Goal: Information Seeking & Learning: Learn about a topic

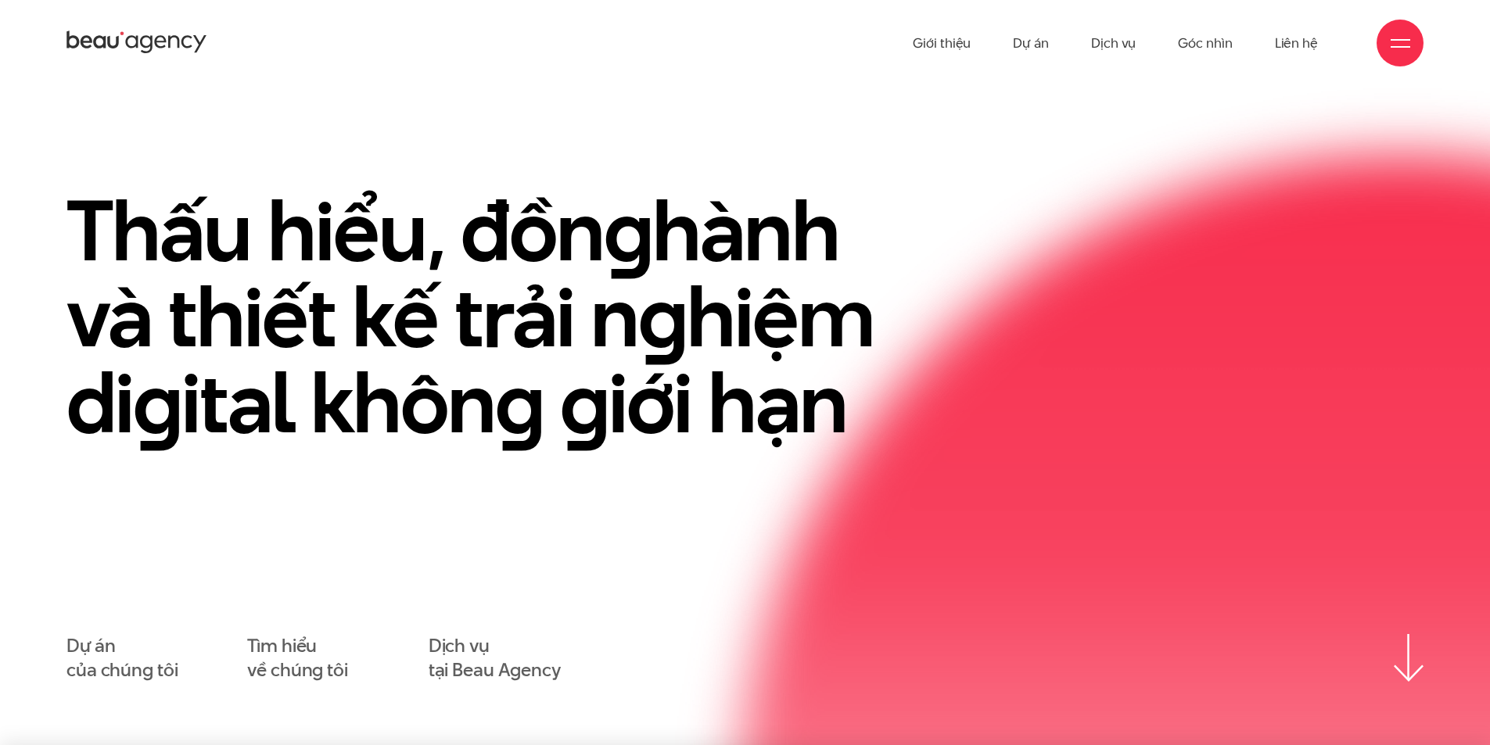
click at [1390, 55] on div at bounding box center [1399, 43] width 47 height 47
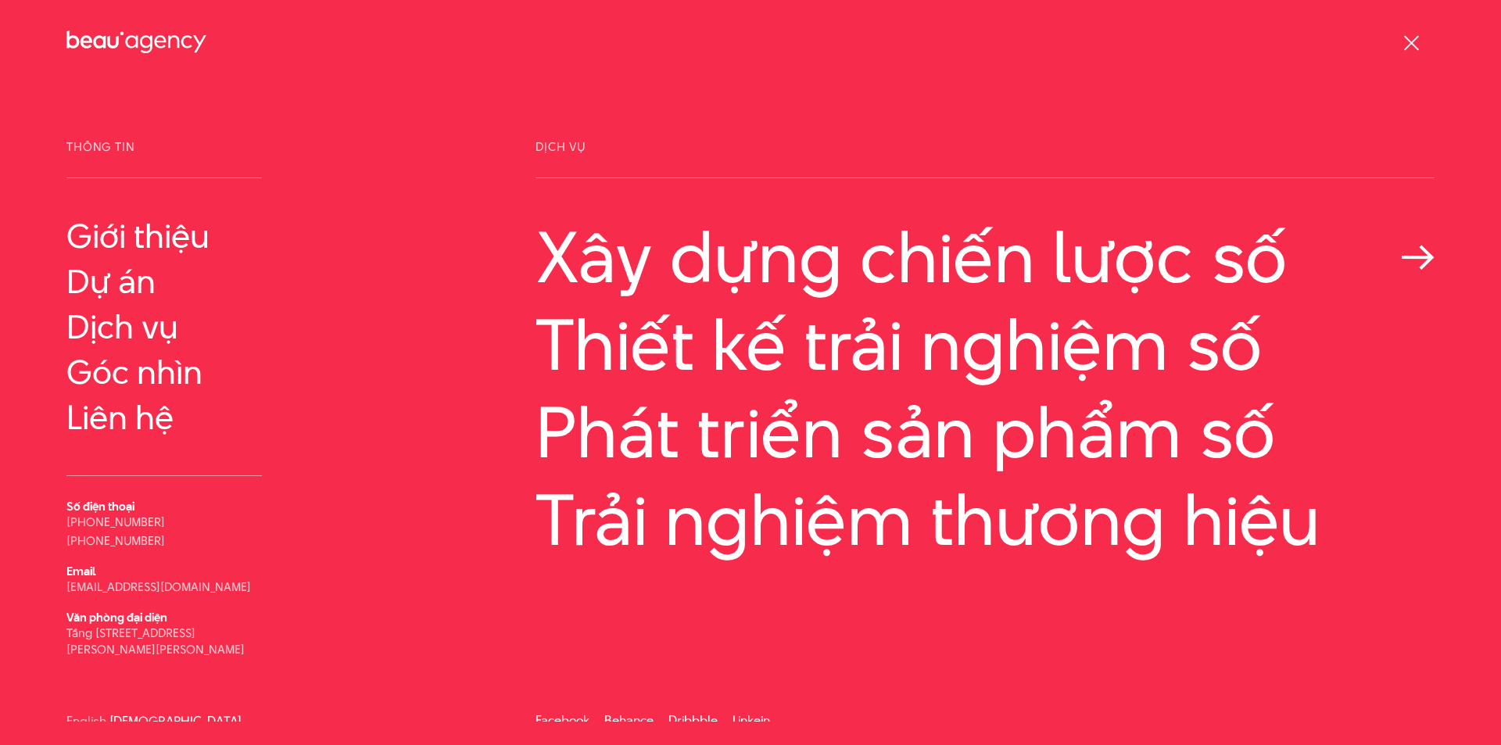
scroll to position [9, 0]
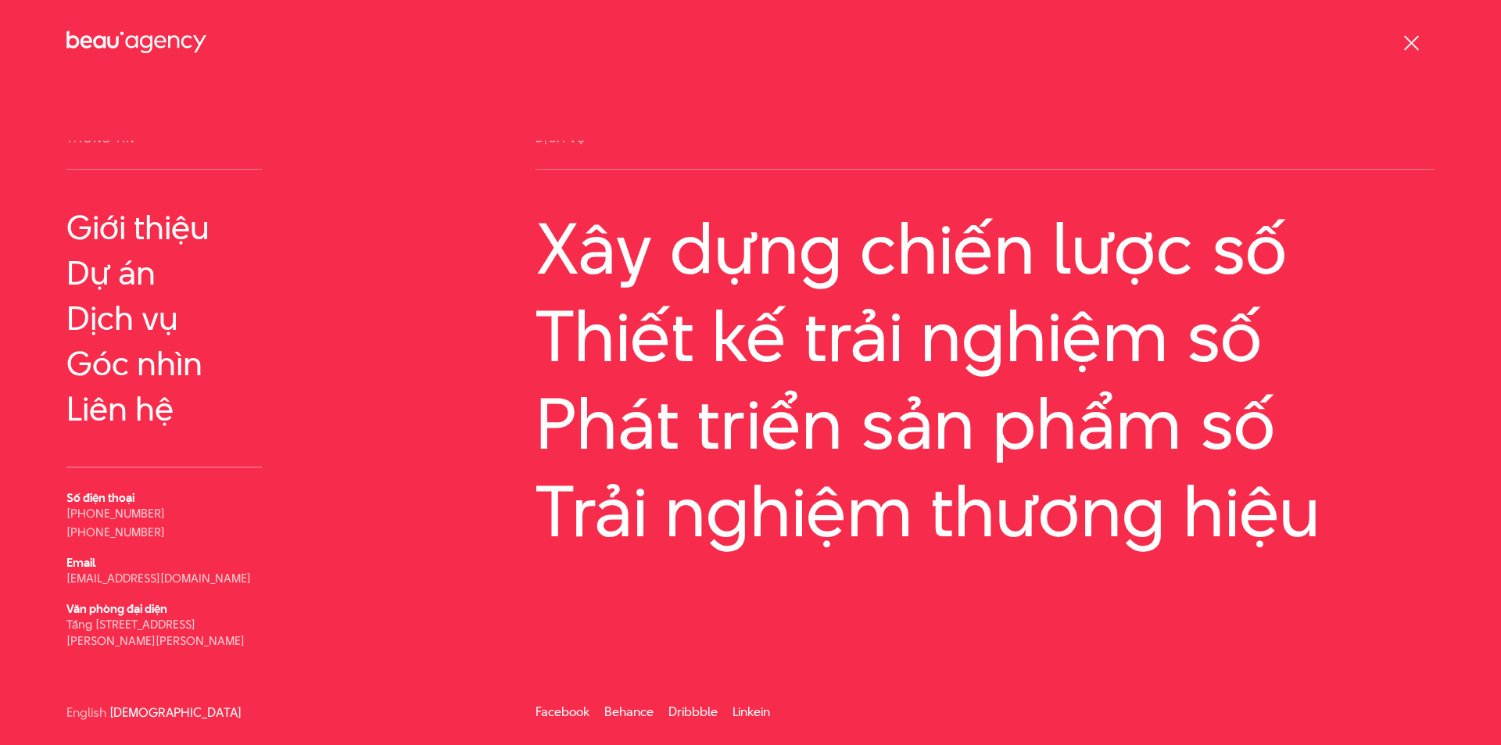
click at [124, 40] on icon at bounding box center [136, 42] width 141 height 27
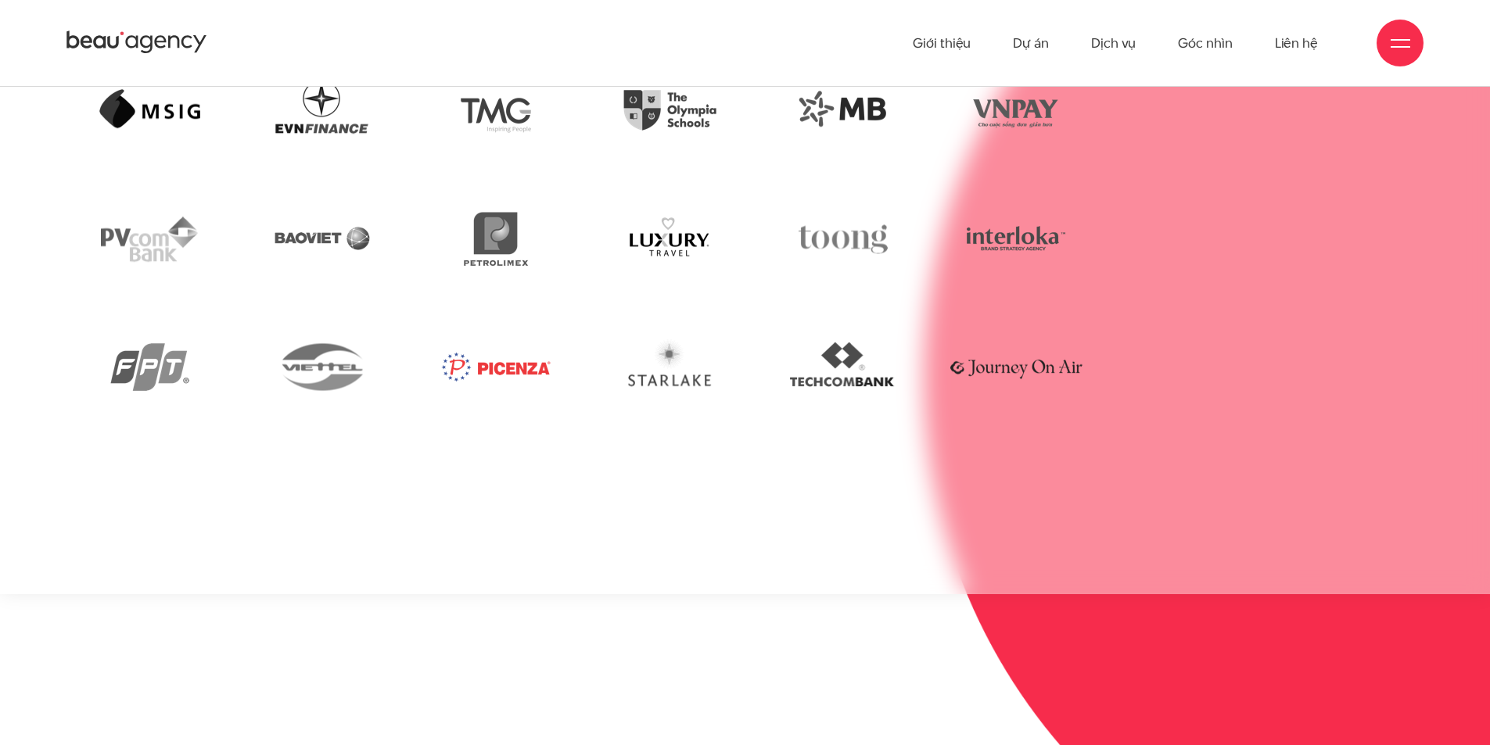
scroll to position [4019, 0]
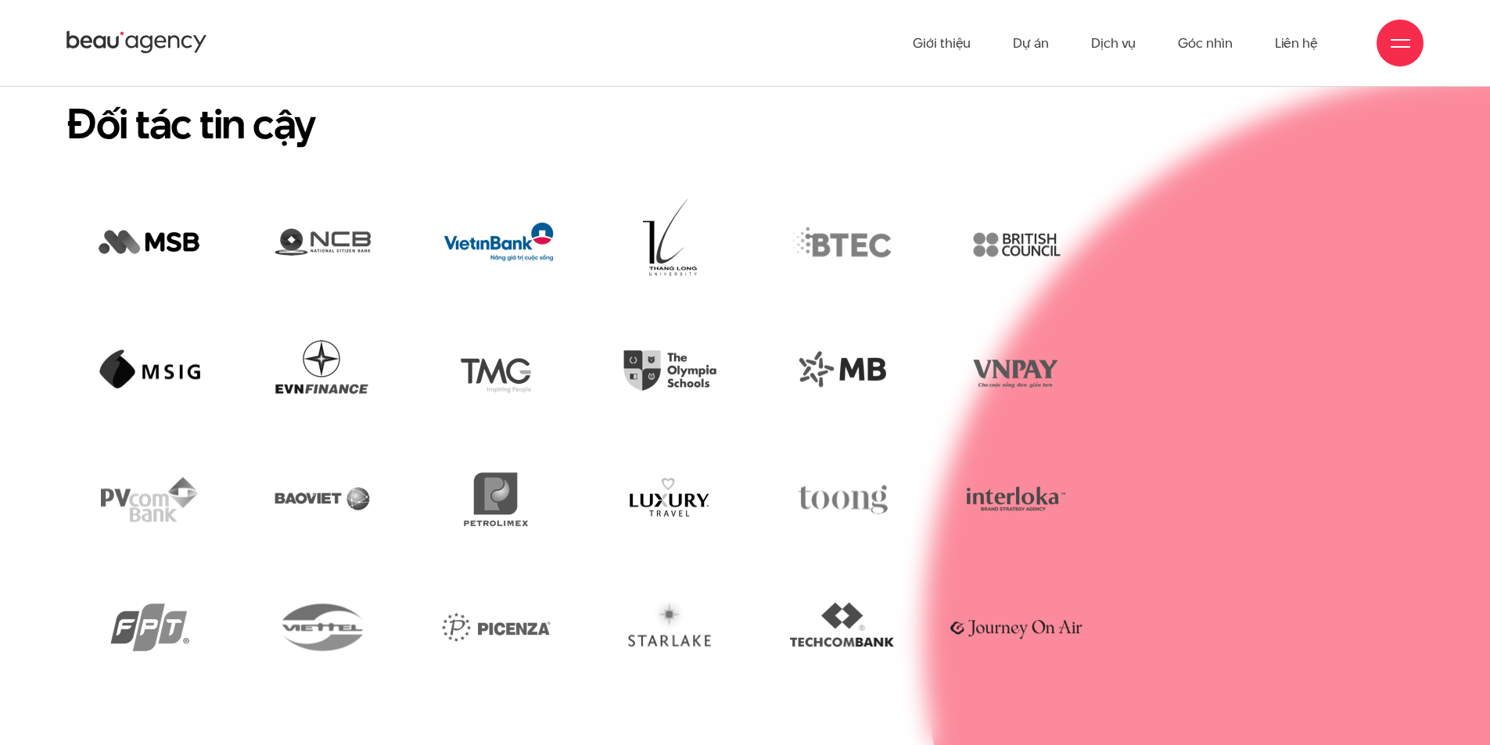
click at [492, 193] on img at bounding box center [496, 244] width 150 height 102
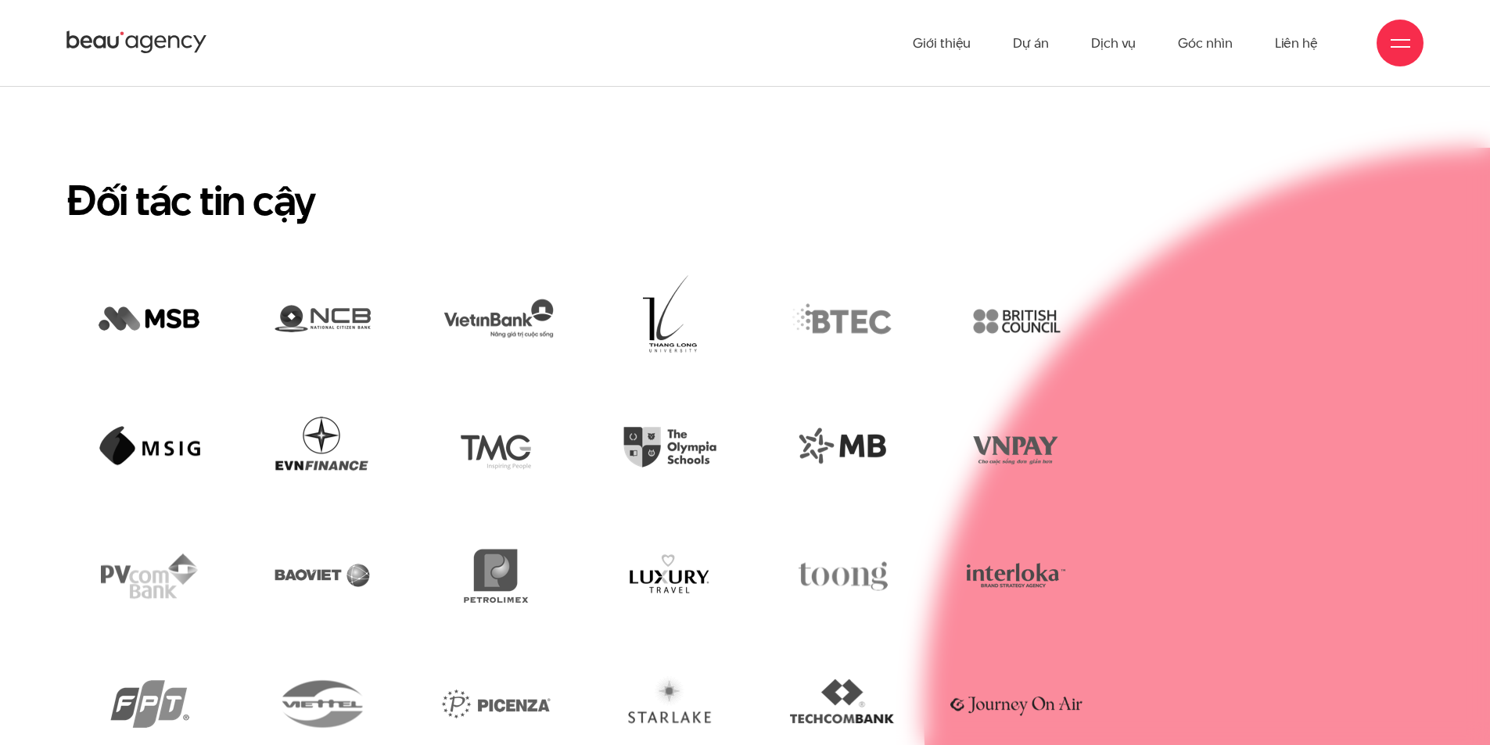
scroll to position [3889, 0]
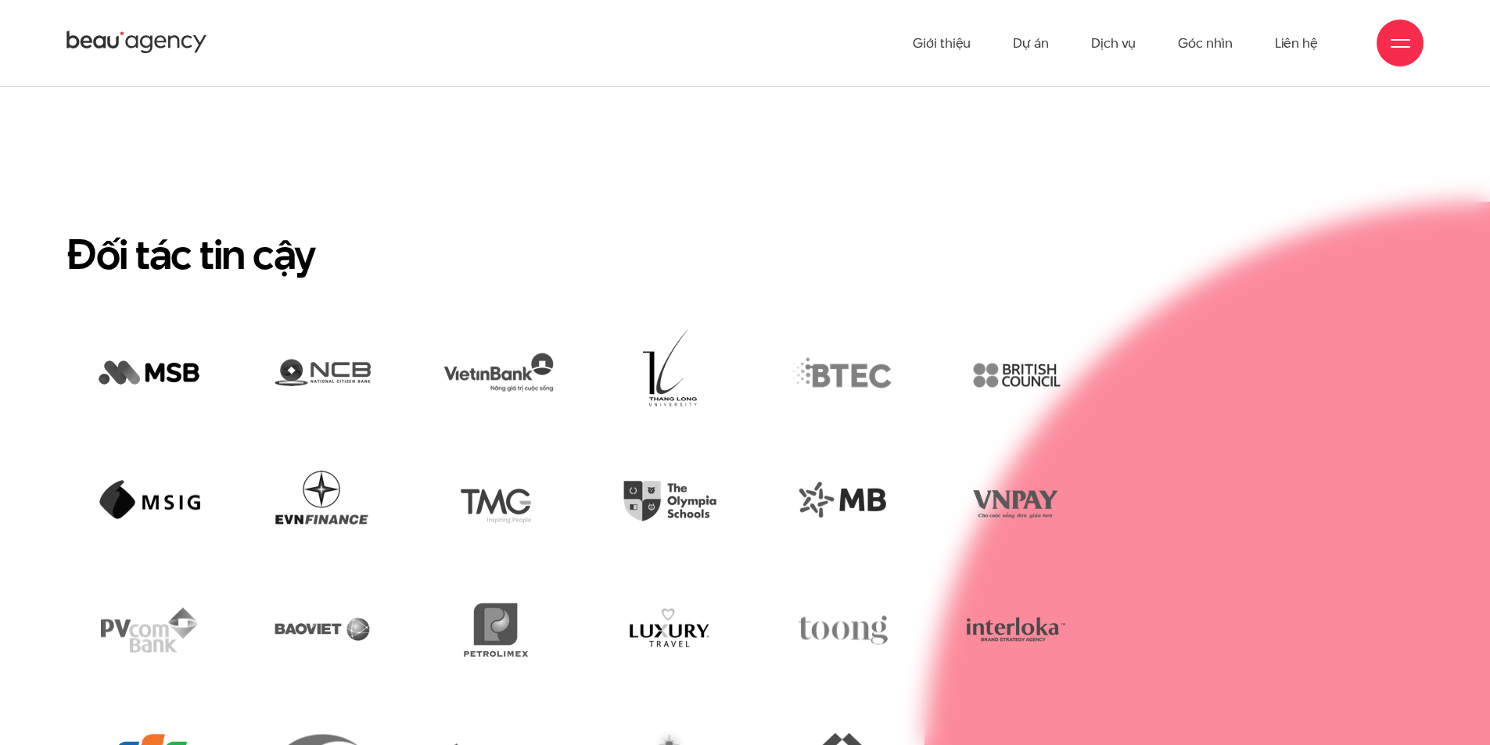
click at [167, 707] on img at bounding box center [149, 758] width 150 height 102
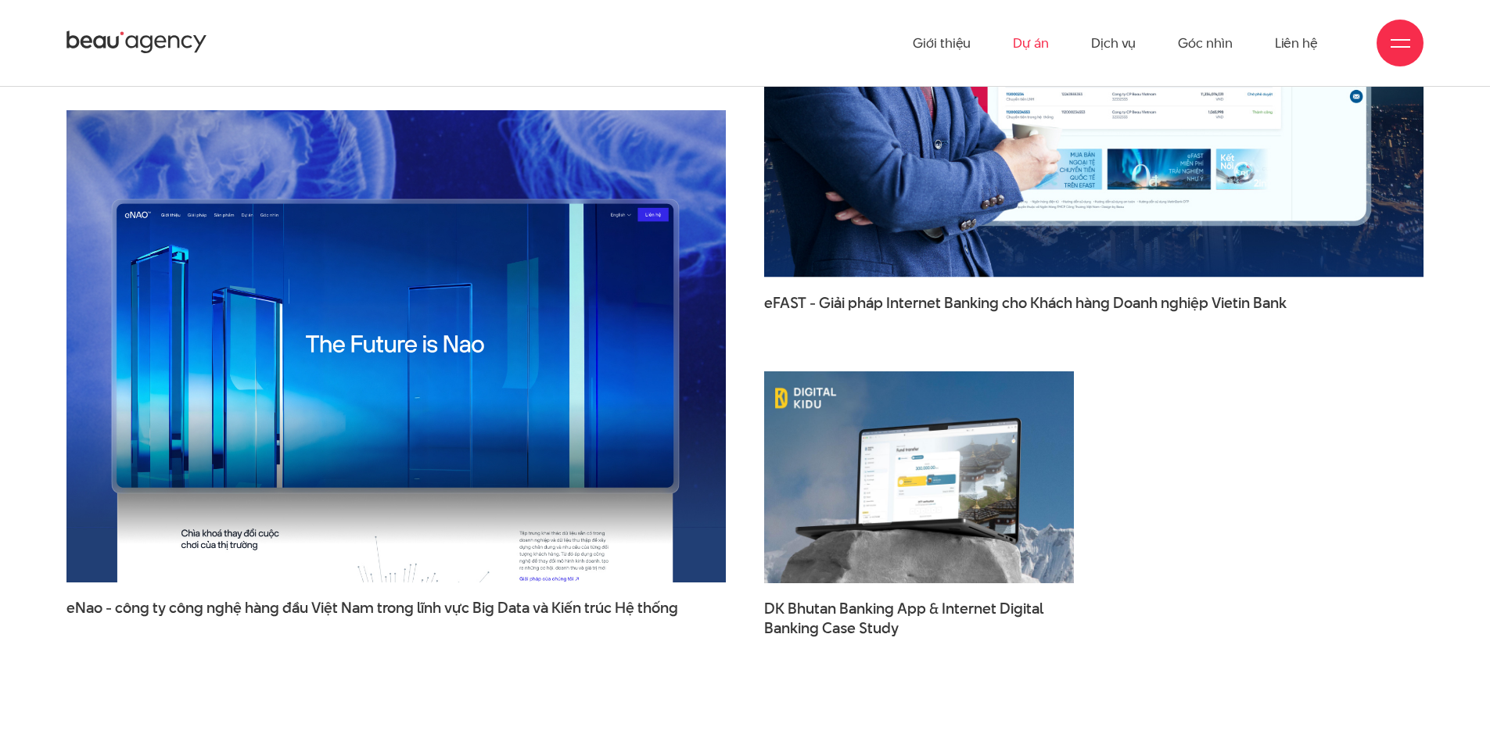
click at [1038, 44] on link "Dự án" at bounding box center [1031, 43] width 36 height 86
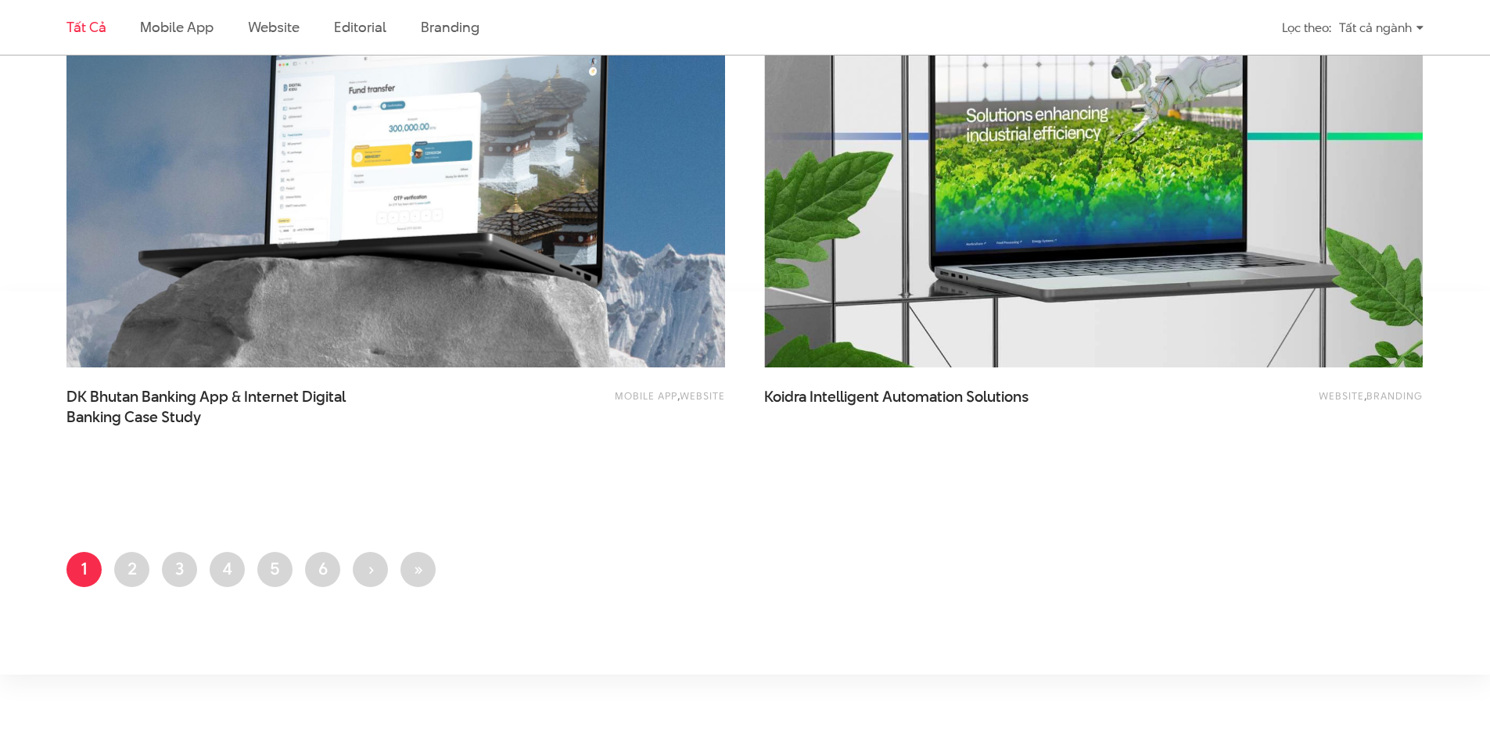
scroll to position [3517, 0]
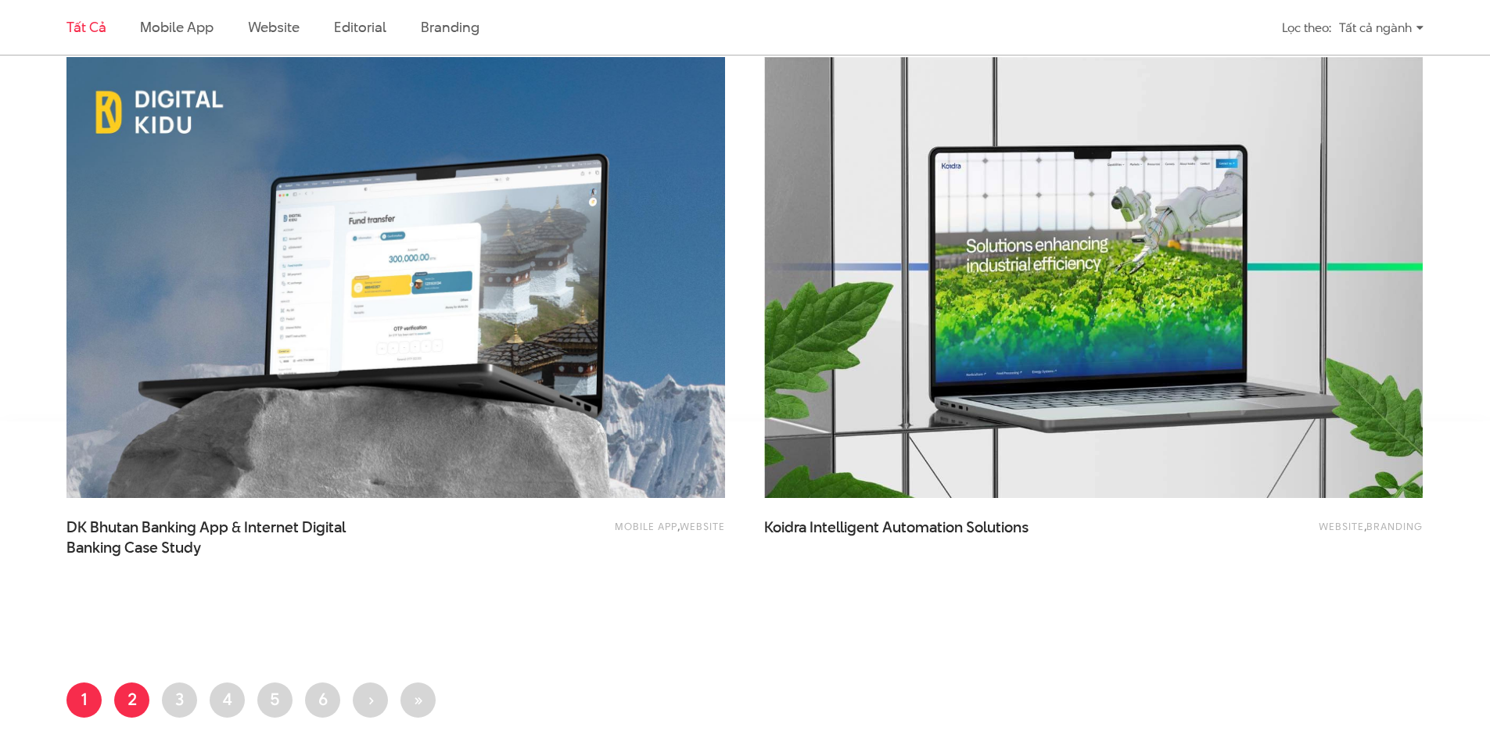
click at [130, 694] on link "Trang 2" at bounding box center [131, 700] width 35 height 35
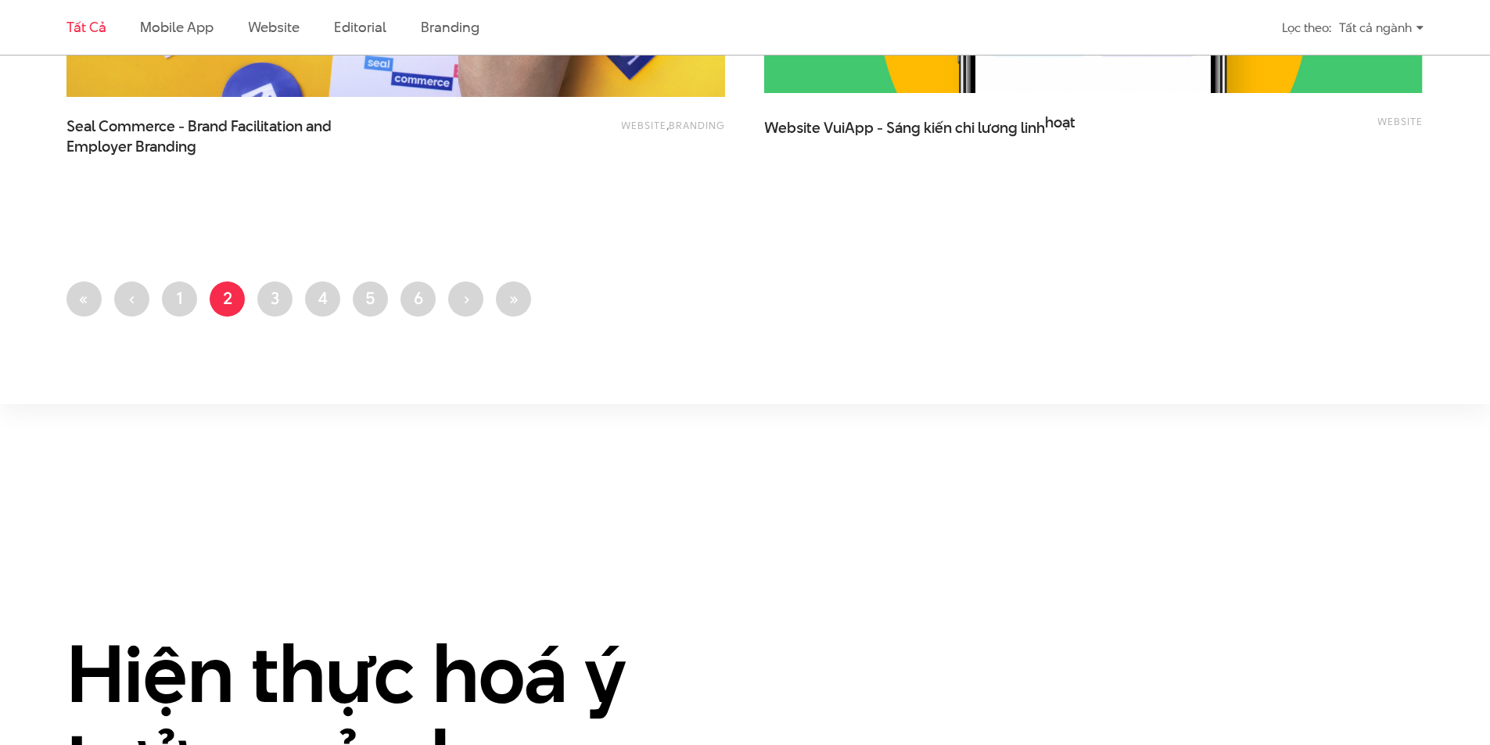
scroll to position [3779, 0]
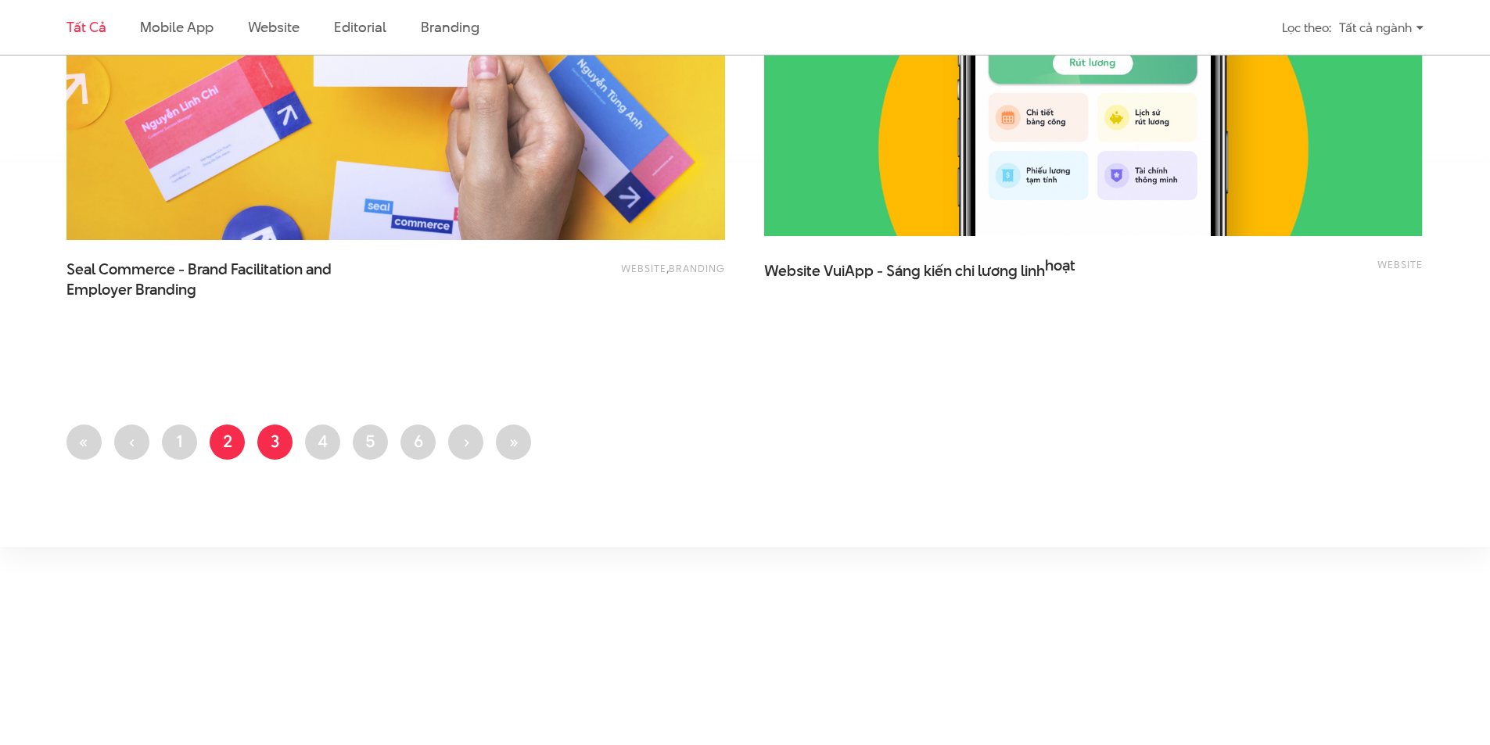
click at [260, 432] on link "Trang 3" at bounding box center [274, 442] width 35 height 35
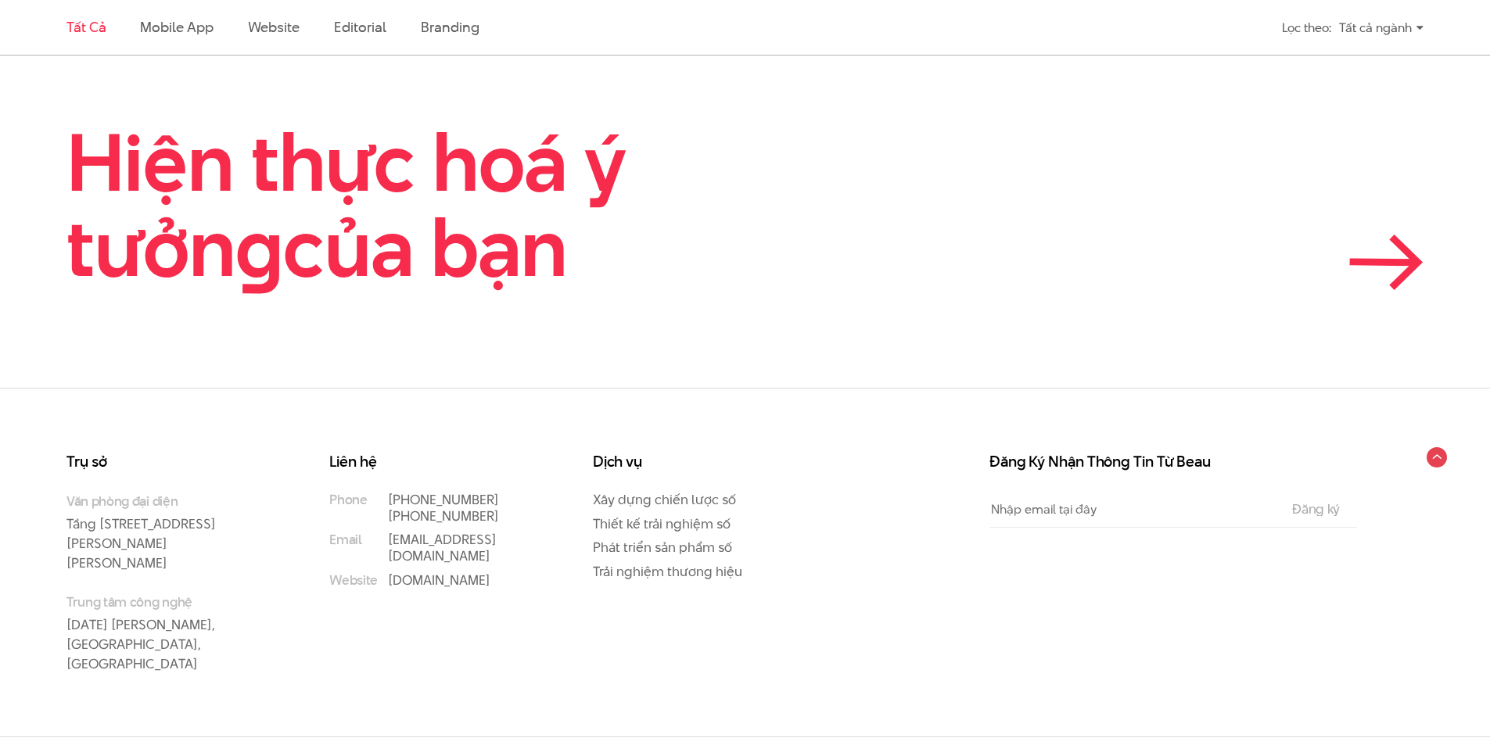
scroll to position [4182, 0]
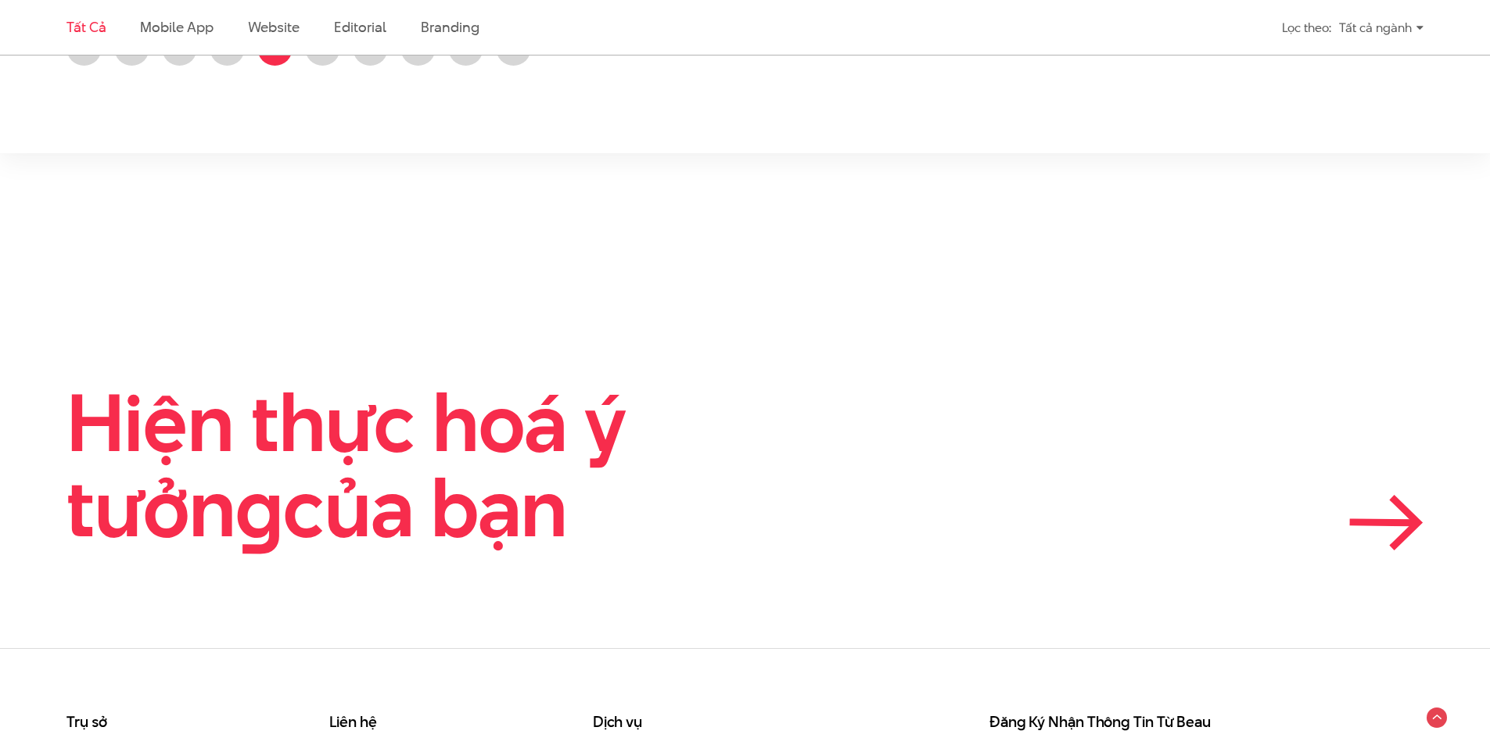
click at [1407, 519] on icon at bounding box center [1386, 523] width 74 height 56
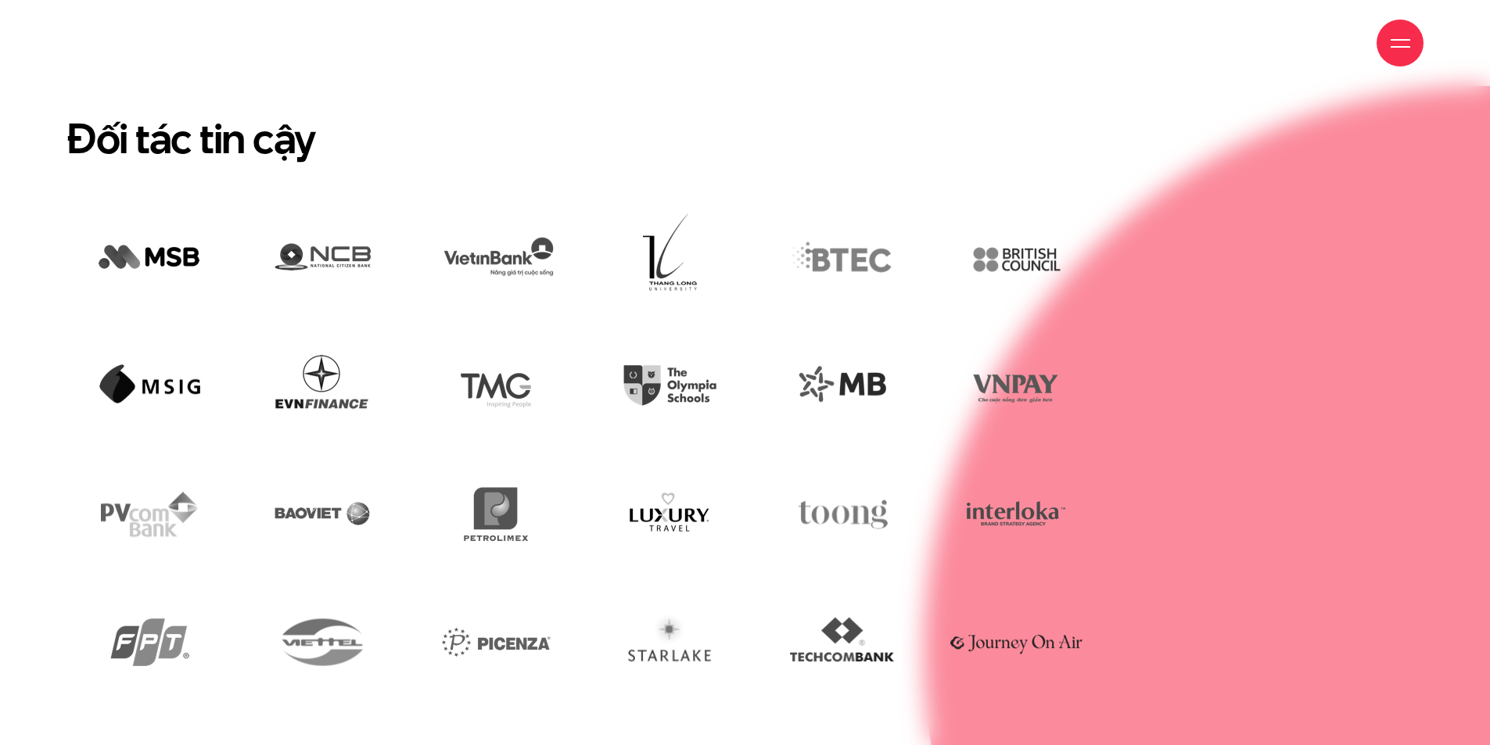
scroll to position [4170, 0]
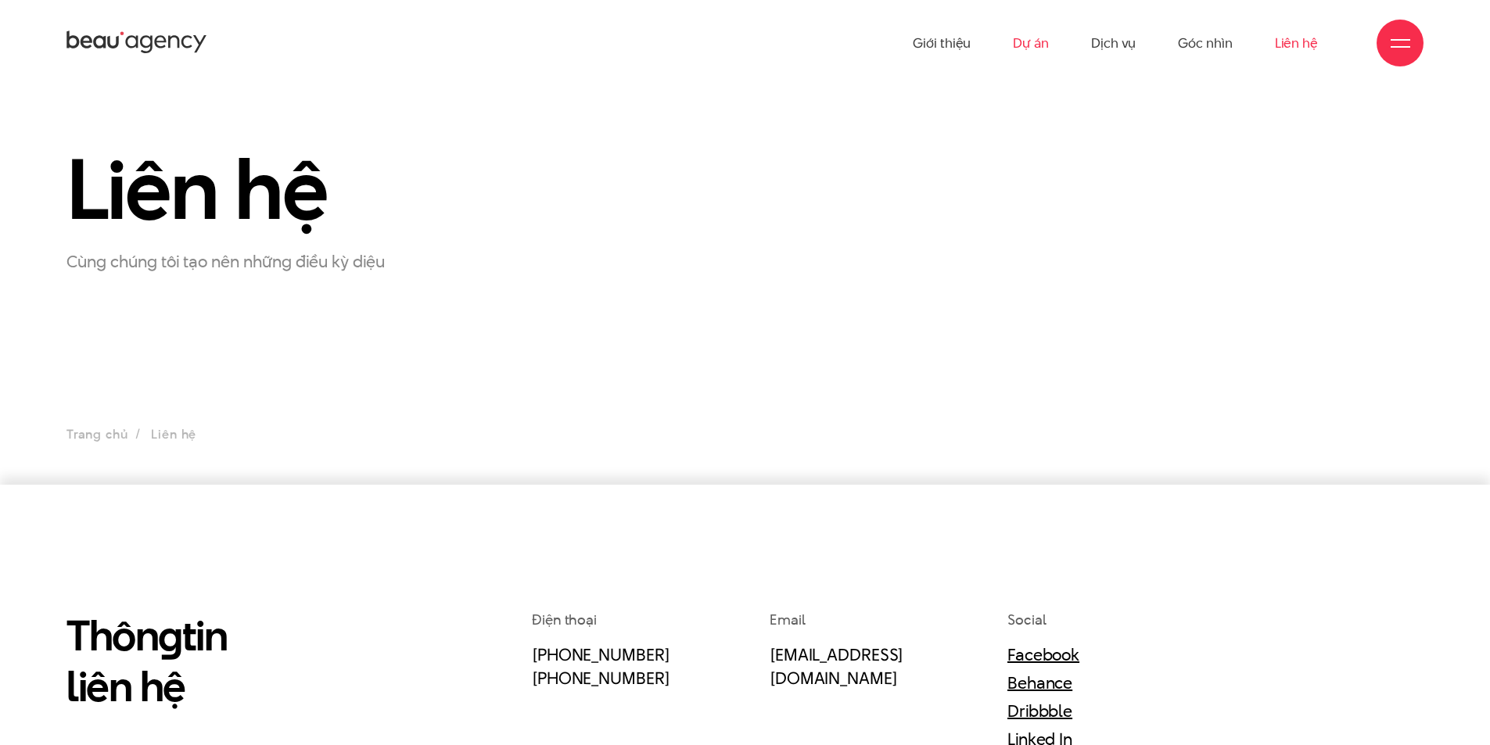
click at [1037, 31] on link "Dự án" at bounding box center [1031, 43] width 36 height 86
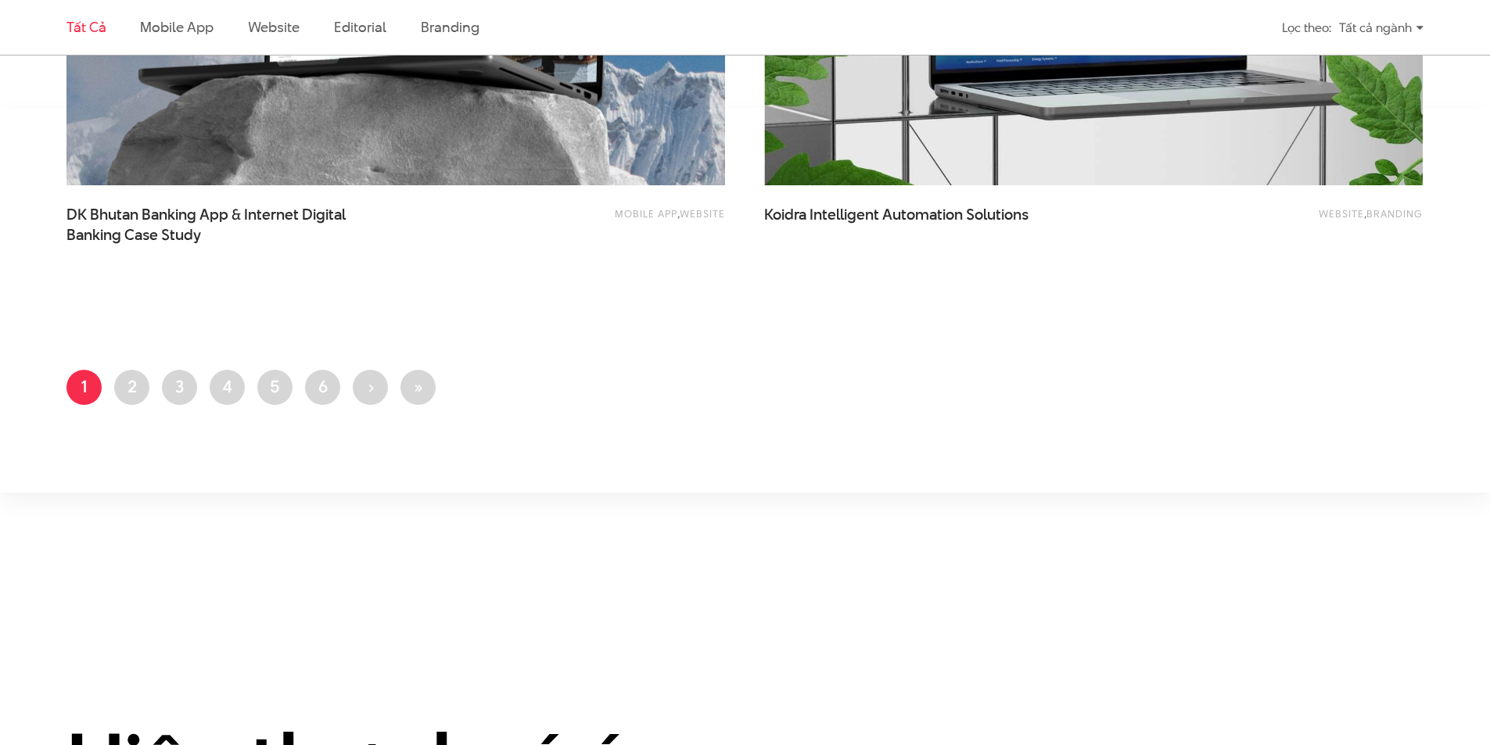
scroll to position [3778, 0]
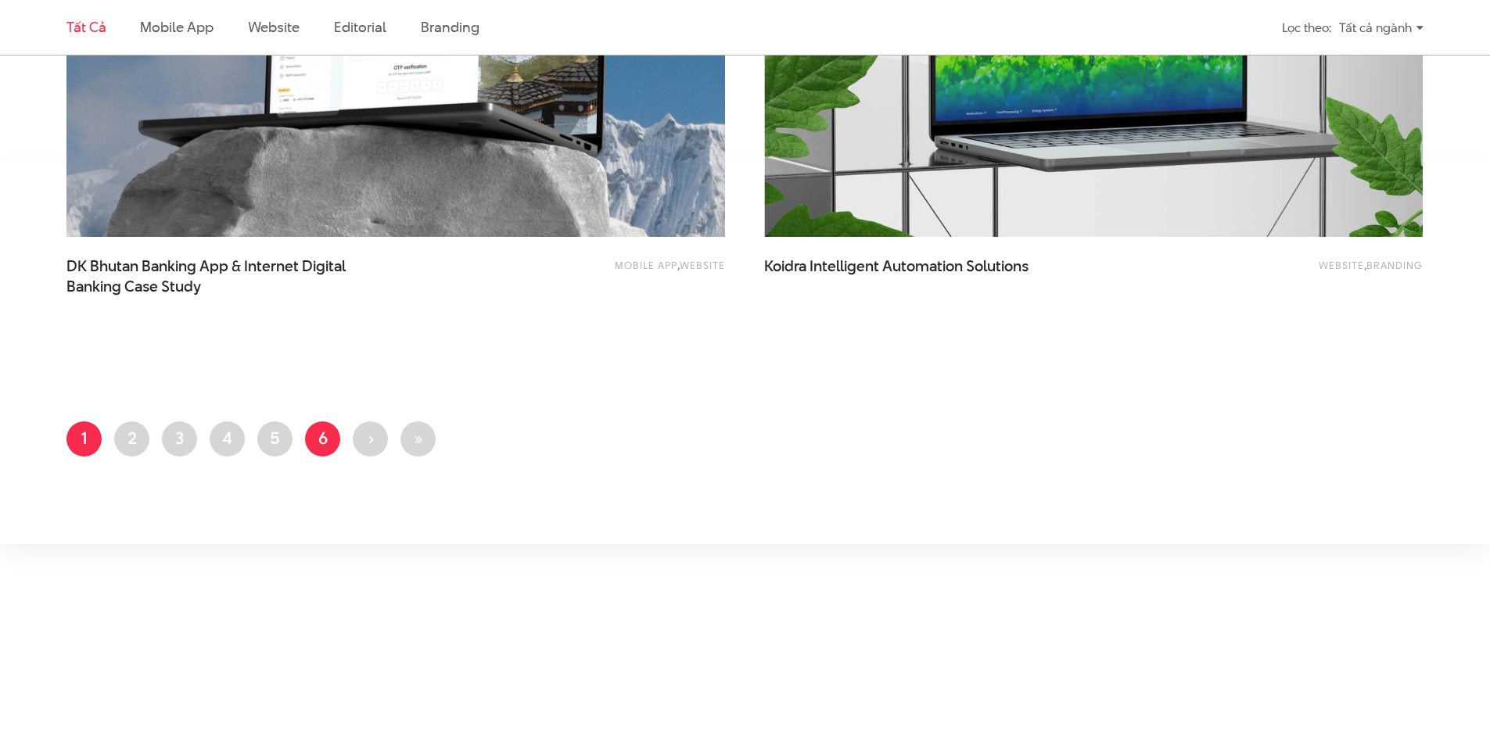
click at [321, 436] on link "Trang 6" at bounding box center [322, 438] width 35 height 35
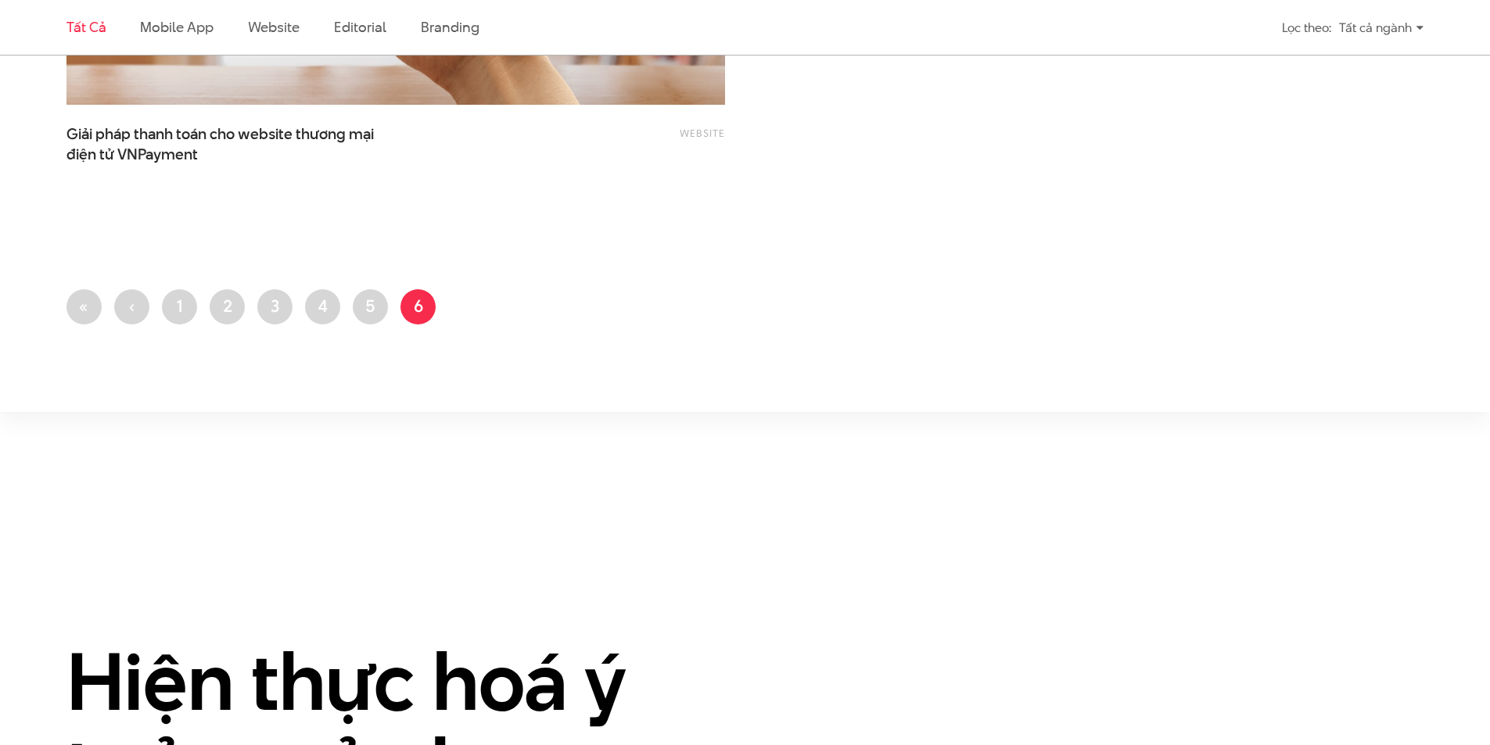
scroll to position [3908, 0]
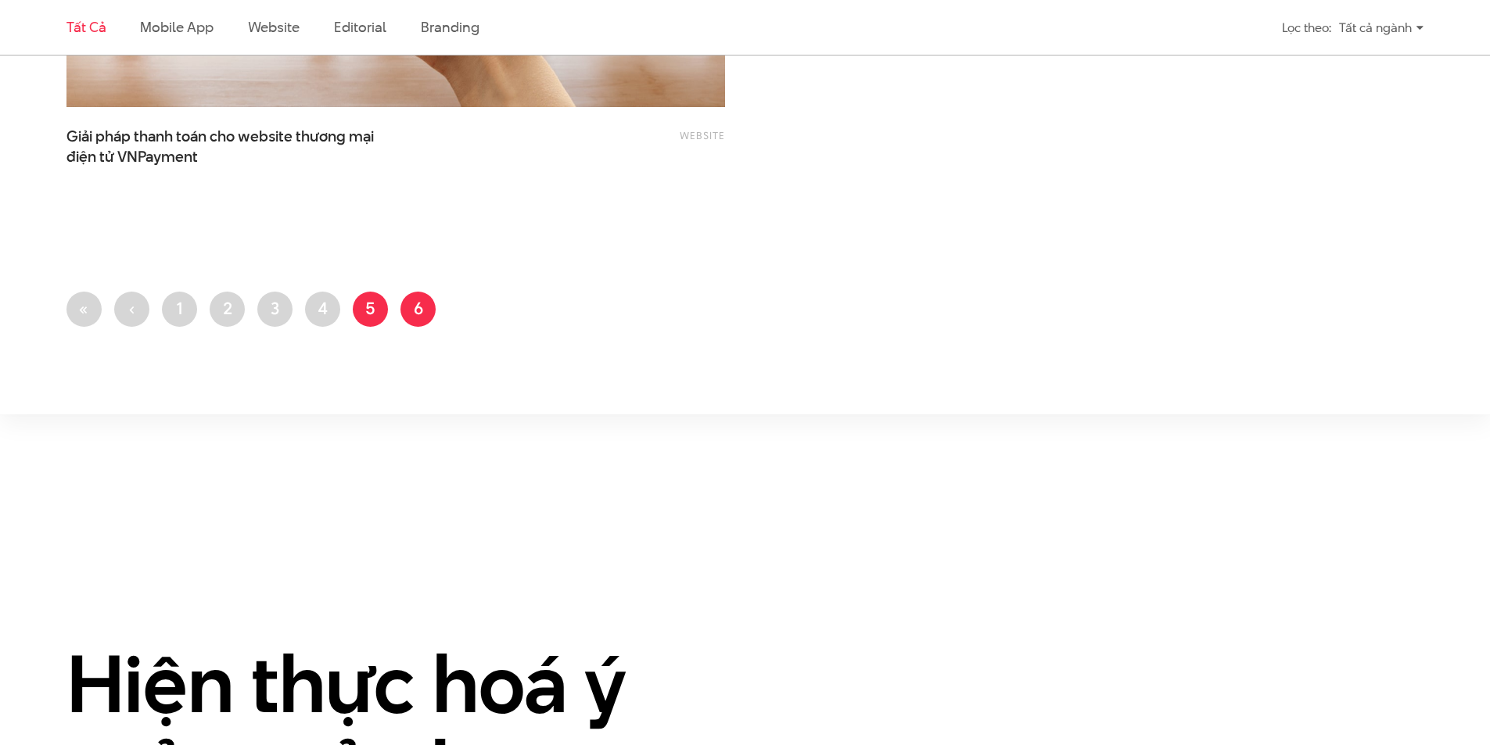
click at [373, 316] on link "Trang 5" at bounding box center [370, 309] width 35 height 35
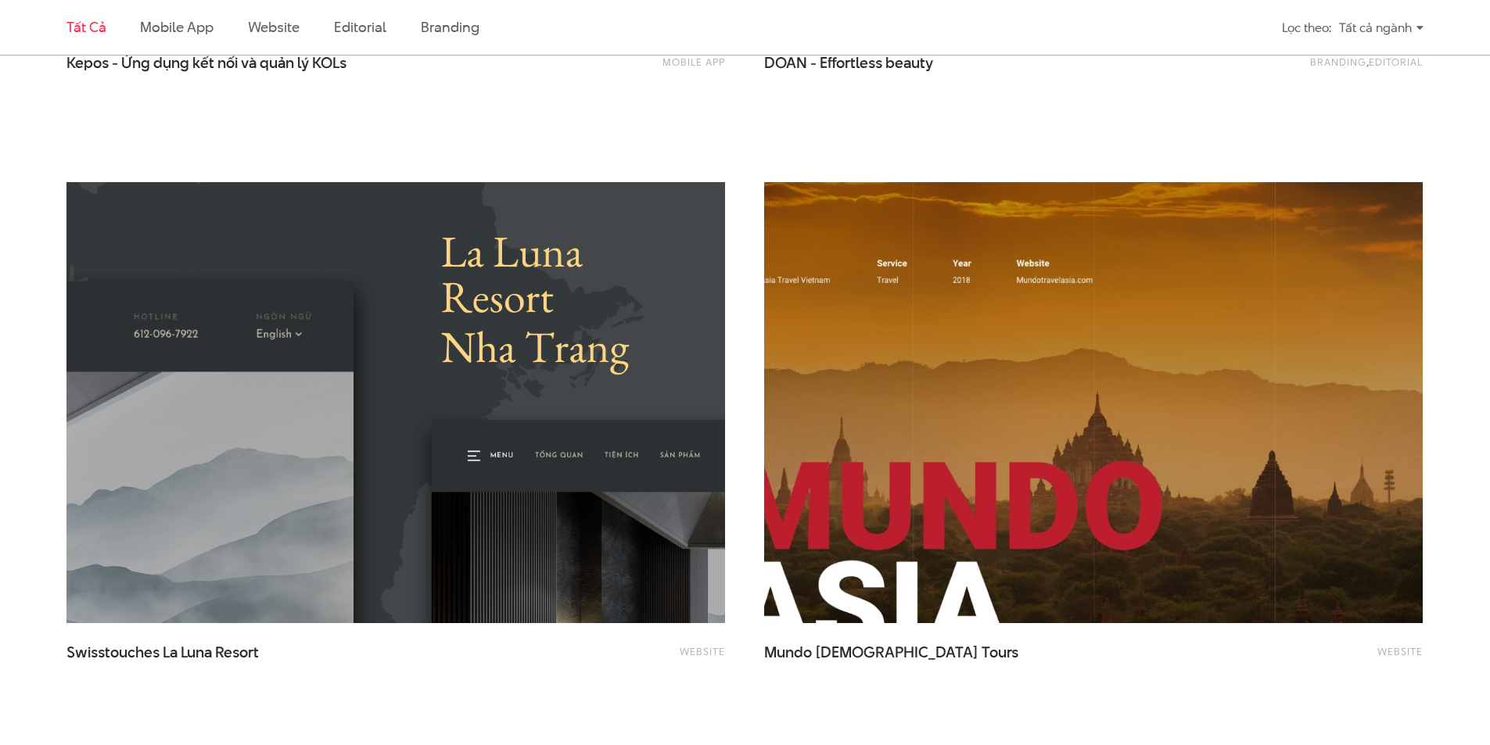
scroll to position [1694, 0]
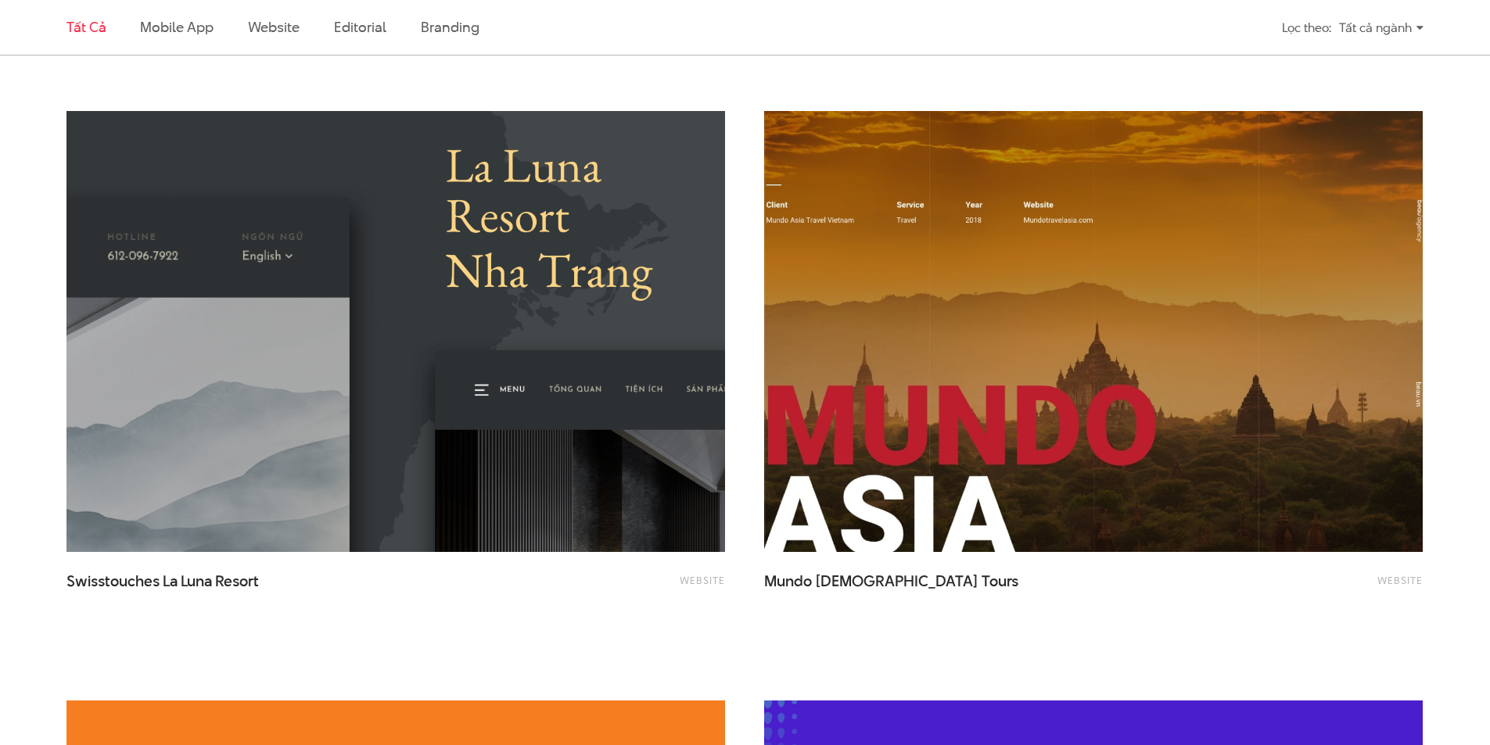
click at [601, 358] on img at bounding box center [396, 332] width 724 height 486
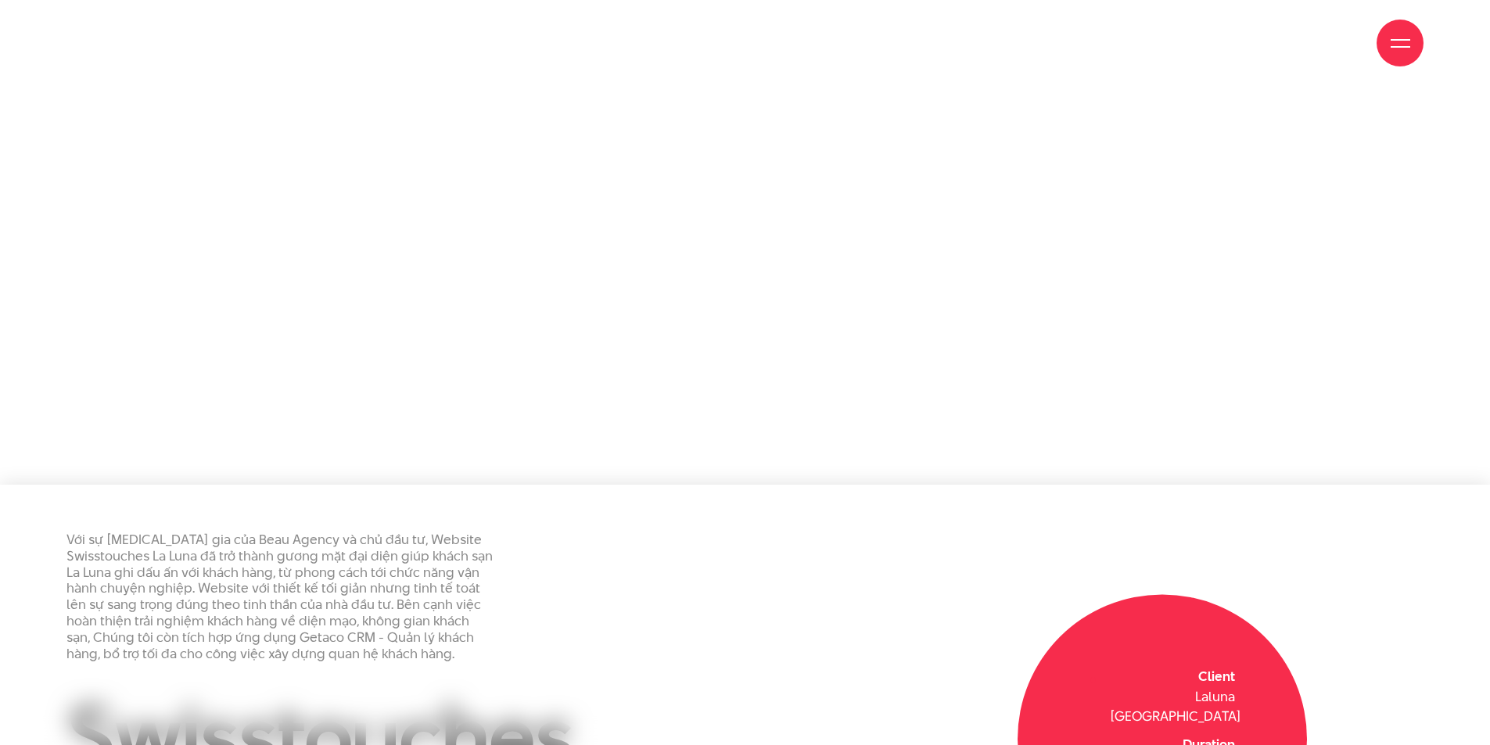
scroll to position [1640, 0]
